Goal: Task Accomplishment & Management: Manage account settings

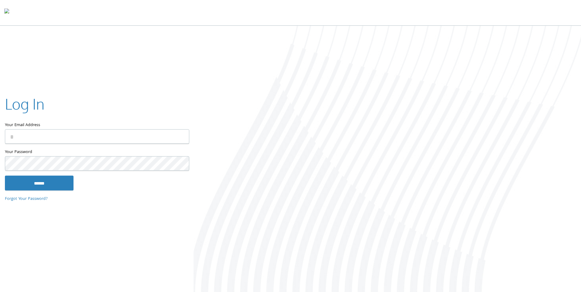
type input "**********"
click at [43, 178] on input "******" at bounding box center [39, 183] width 69 height 15
